Goal: Information Seeking & Learning: Find specific fact

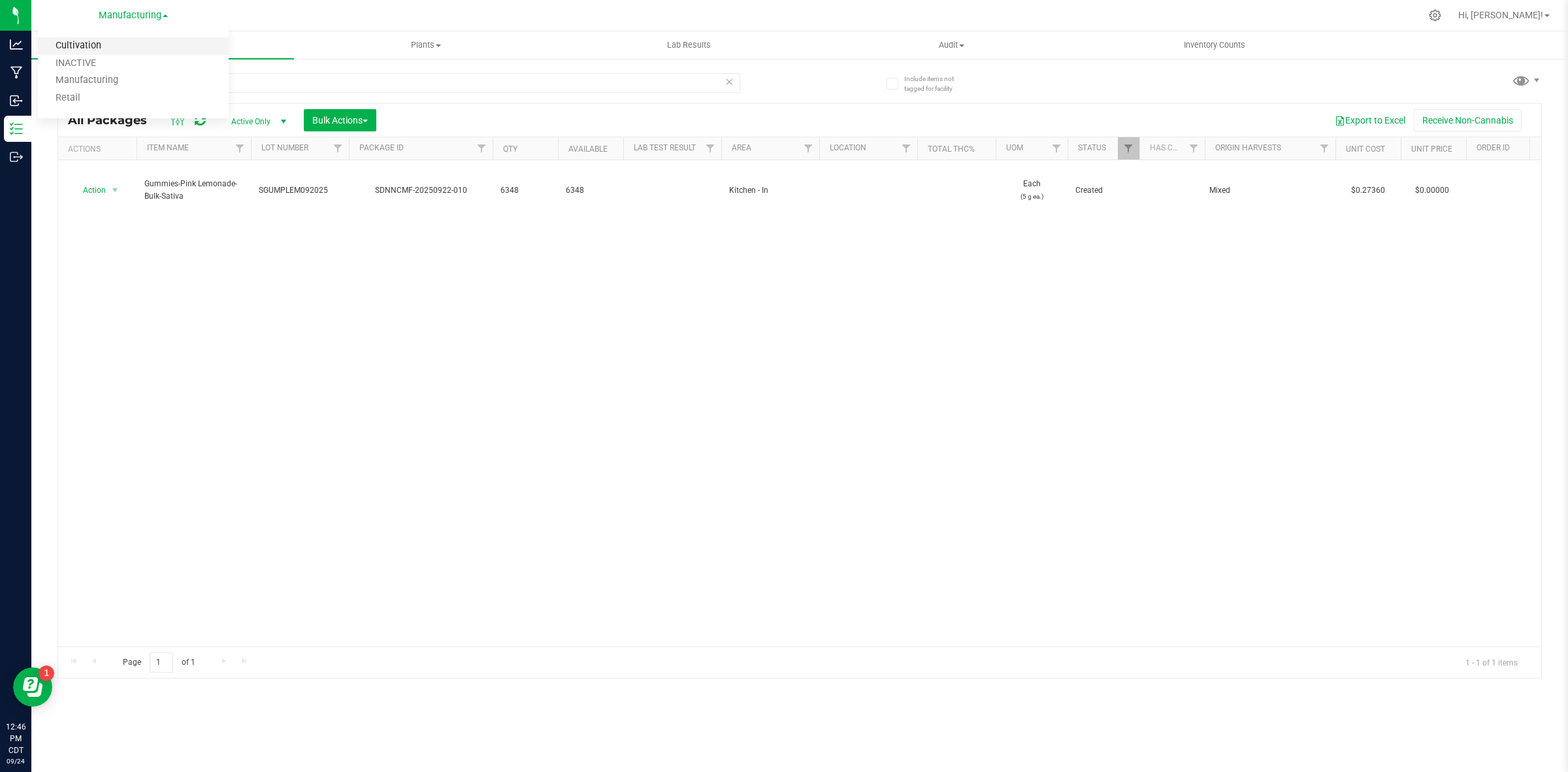
click at [109, 41] on link "Cultivation" at bounding box center [133, 46] width 191 height 18
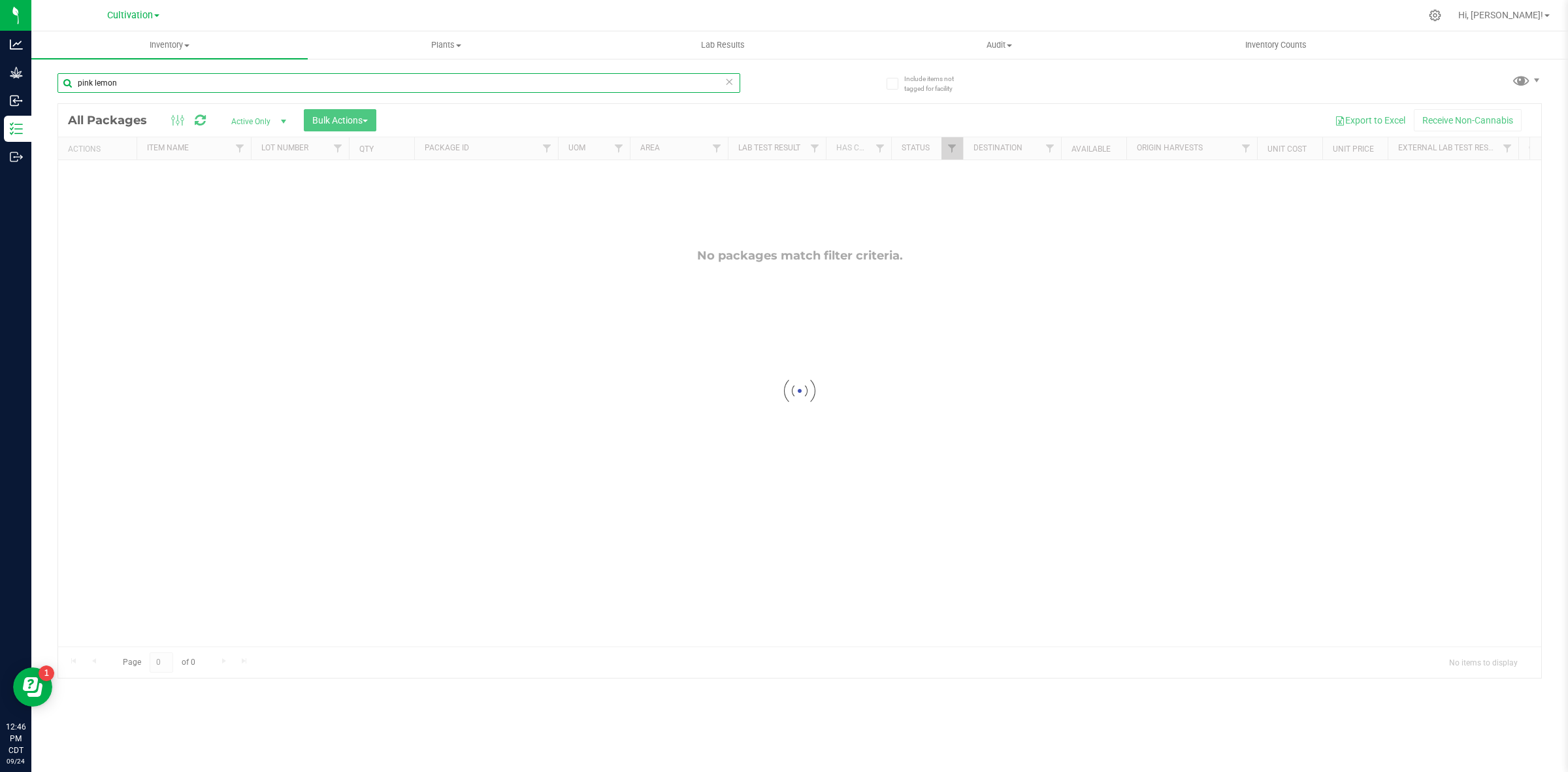
click at [132, 79] on input "pink lemon" at bounding box center [398, 82] width 683 height 20
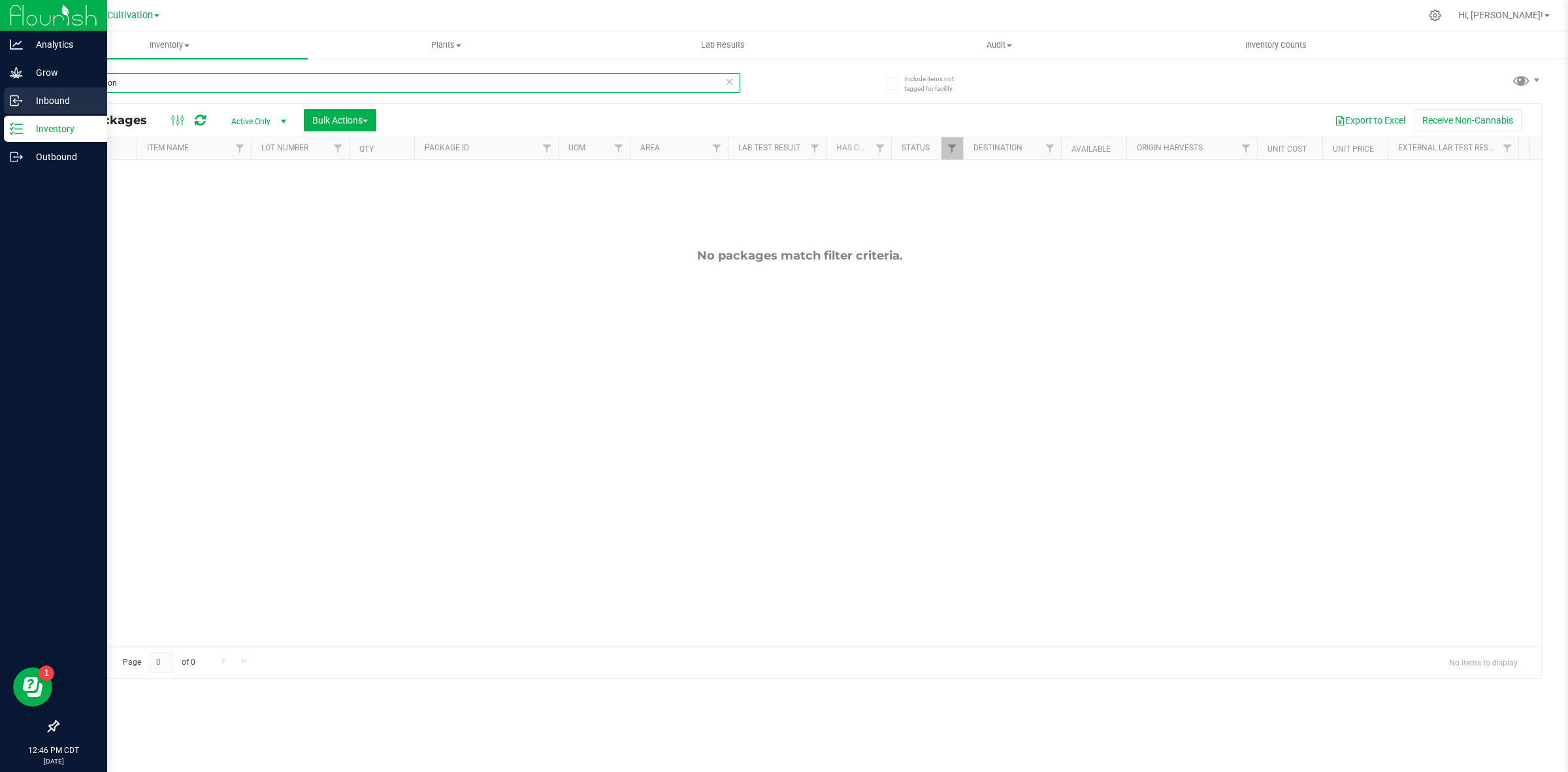
drag, startPoint x: 132, startPoint y: 79, endPoint x: 27, endPoint y: 91, distance: 105.7
click at [27, 91] on div "Analytics Grow Inbound Inventory Outbound 12:46 PM CDT [DATE] 09/24 Cultivation…" at bounding box center [784, 386] width 1568 height 772
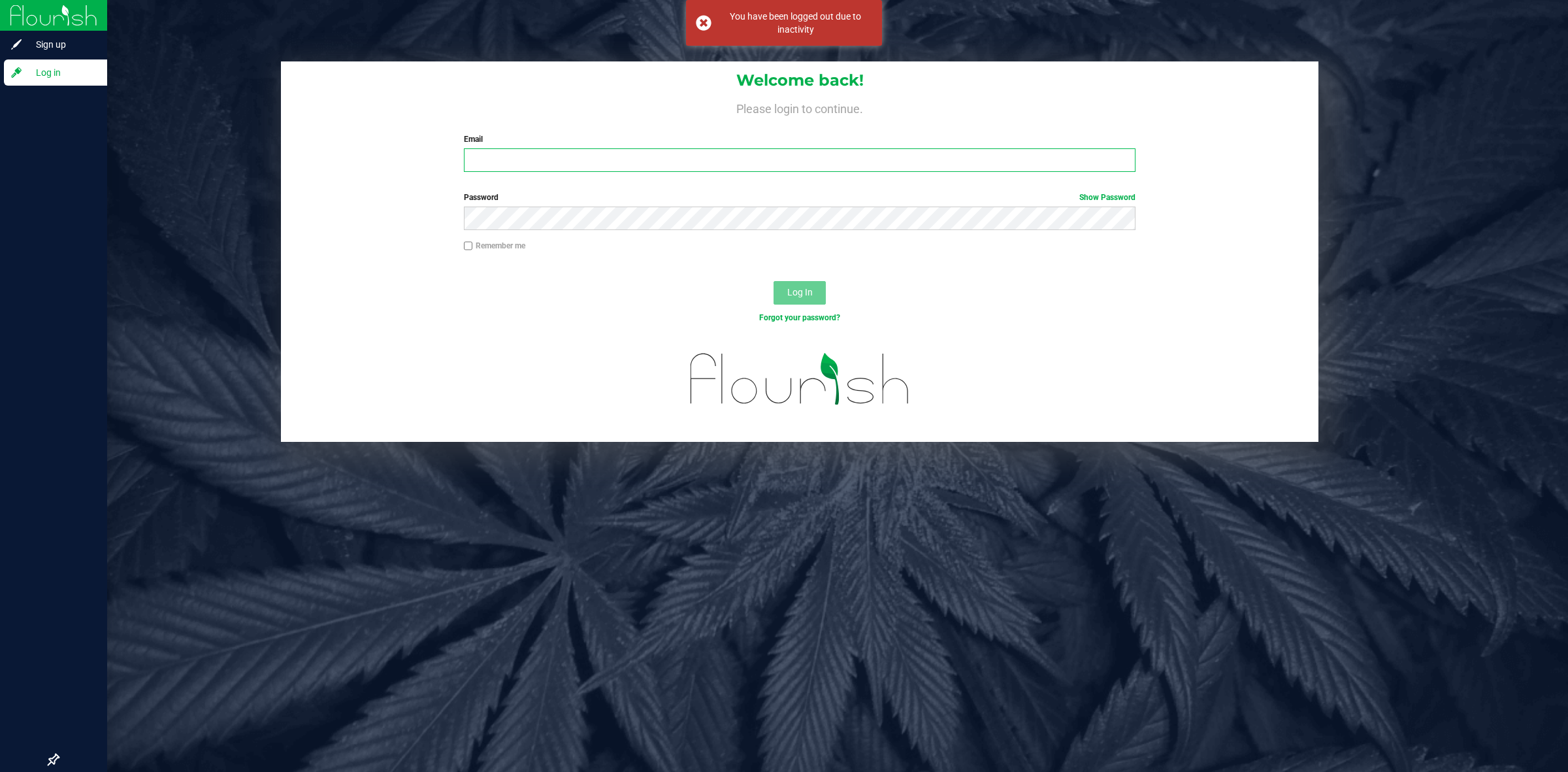
type input "[PERSON_NAME][EMAIL_ADDRESS][PERSON_NAME][DOMAIN_NAME]"
